Goal: Navigation & Orientation: Find specific page/section

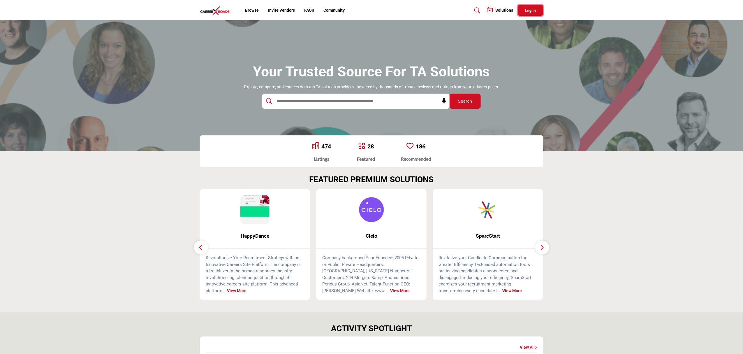
click at [535, 11] on span "Log In" at bounding box center [530, 10] width 11 height 5
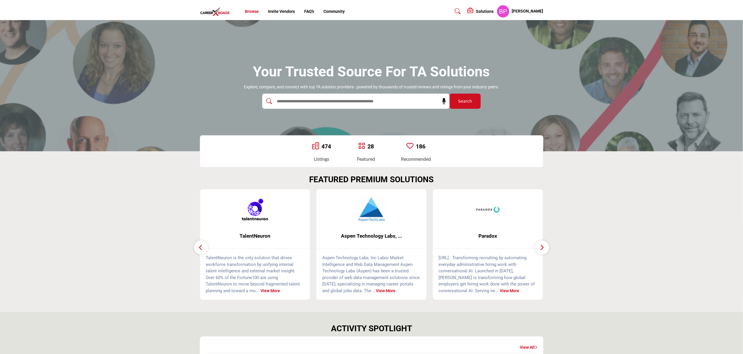
click at [253, 12] on link "Browse" at bounding box center [252, 11] width 14 height 5
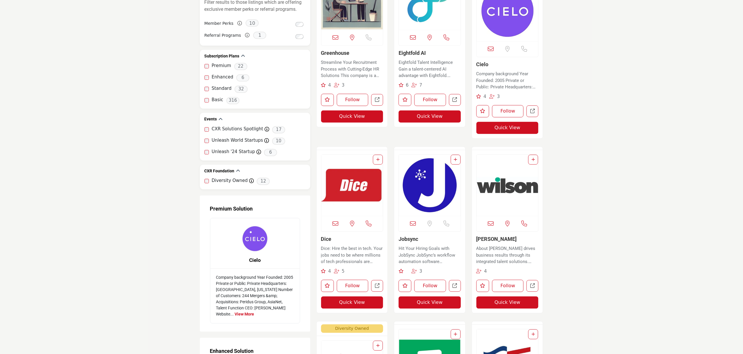
scroll to position [467, 0]
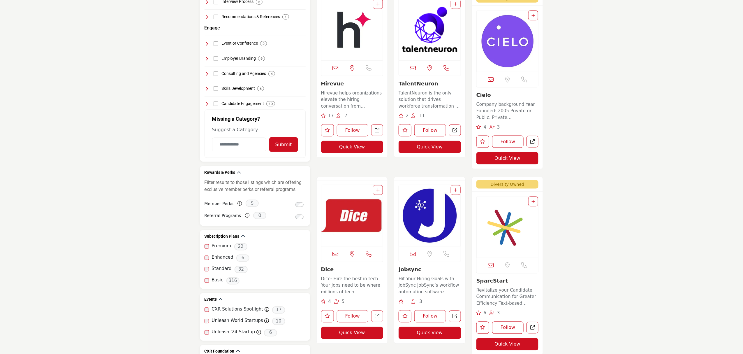
scroll to position [350, 0]
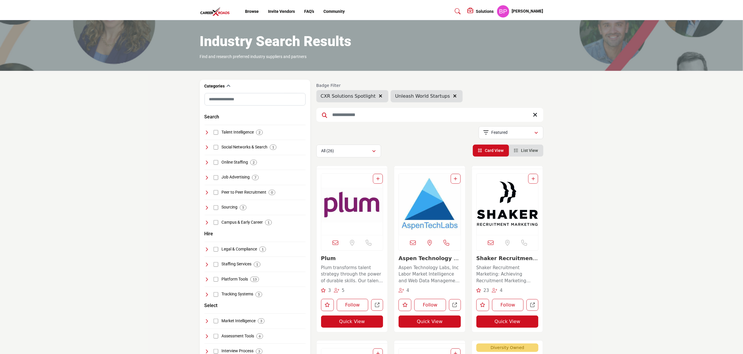
scroll to position [505, 0]
